Goal: Task Accomplishment & Management: Manage account settings

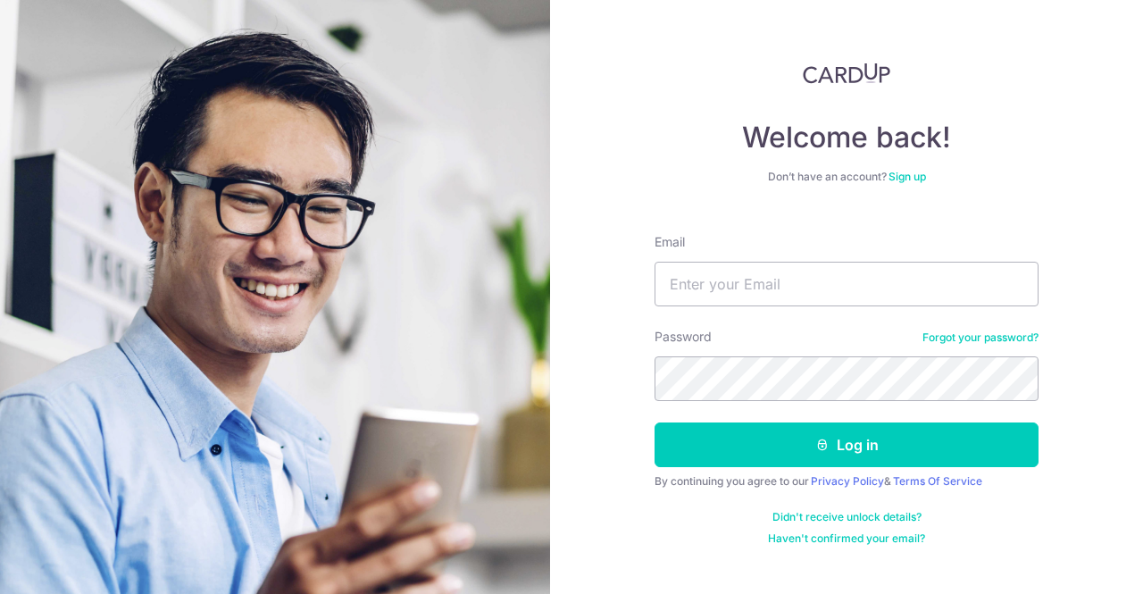
type input "[EMAIL_ADDRESS][DOMAIN_NAME]"
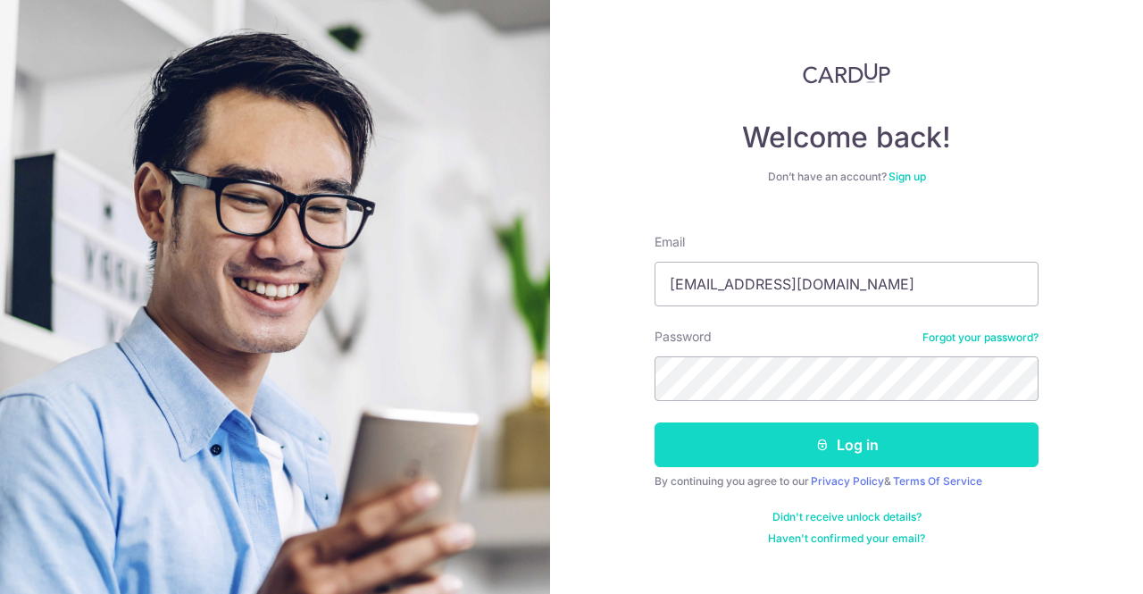
click at [850, 453] on button "Log in" at bounding box center [847, 444] width 384 height 45
